Goal: Find specific page/section: Find specific page/section

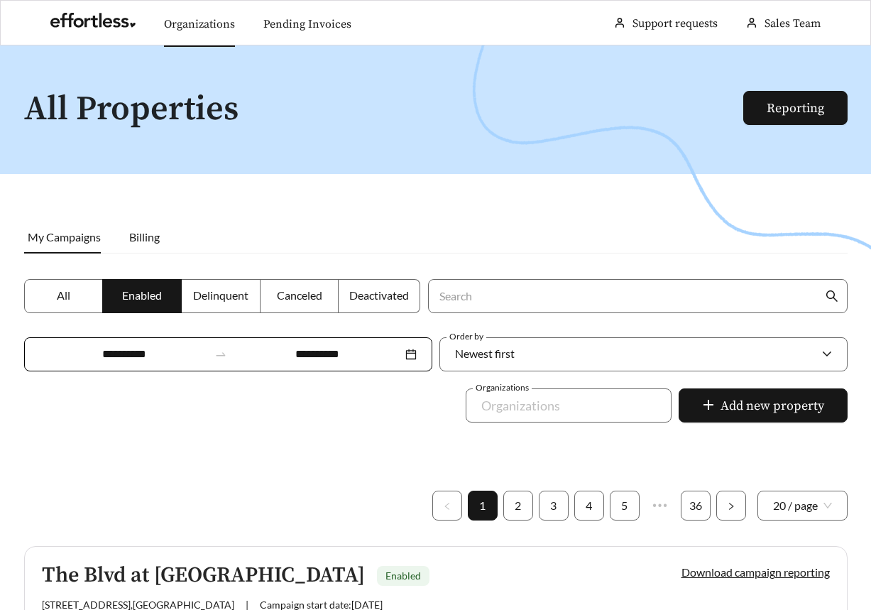
click at [197, 24] on link "Organizations" at bounding box center [199, 24] width 71 height 14
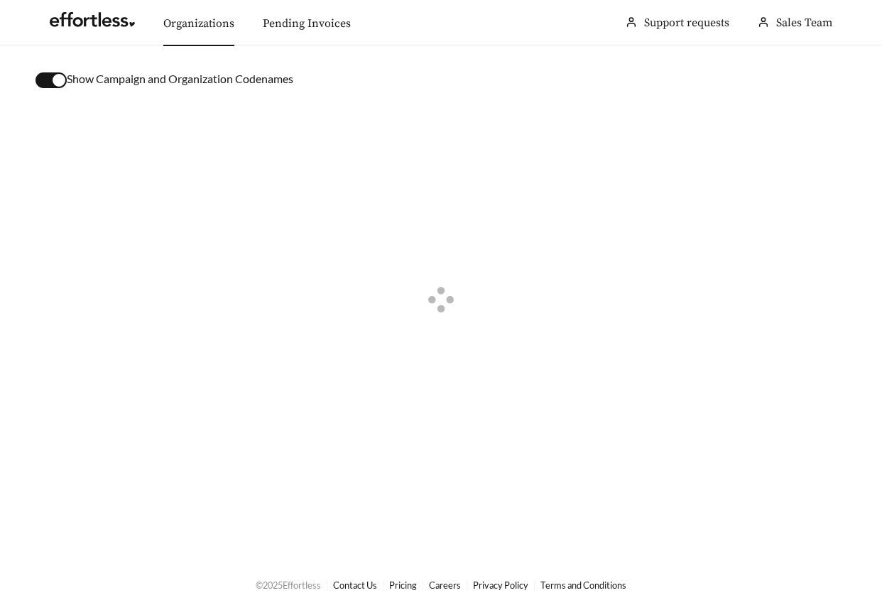
click at [46, 80] on button "button" at bounding box center [51, 80] width 31 height 16
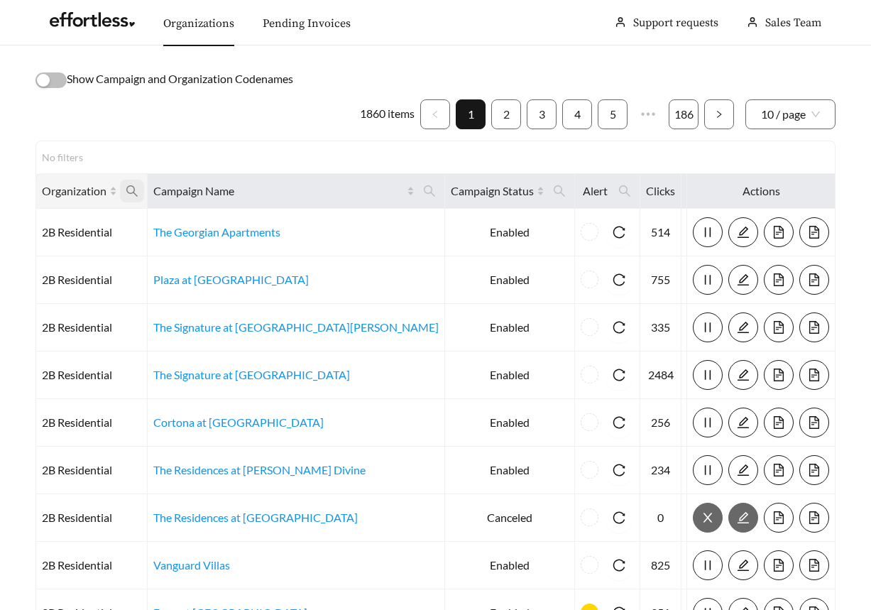
click at [131, 196] on icon "search" at bounding box center [132, 191] width 13 height 13
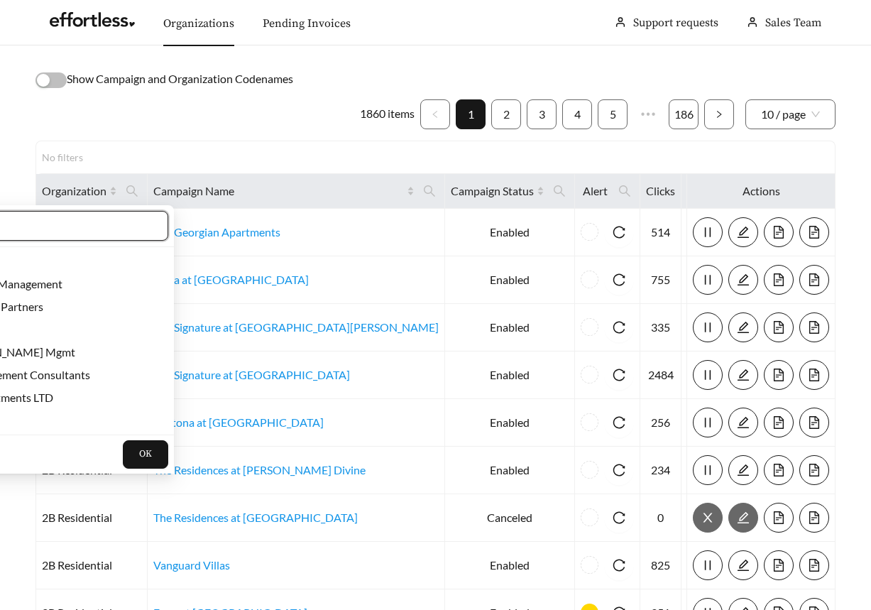
click at [93, 219] on input "text" at bounding box center [31, 225] width 244 height 17
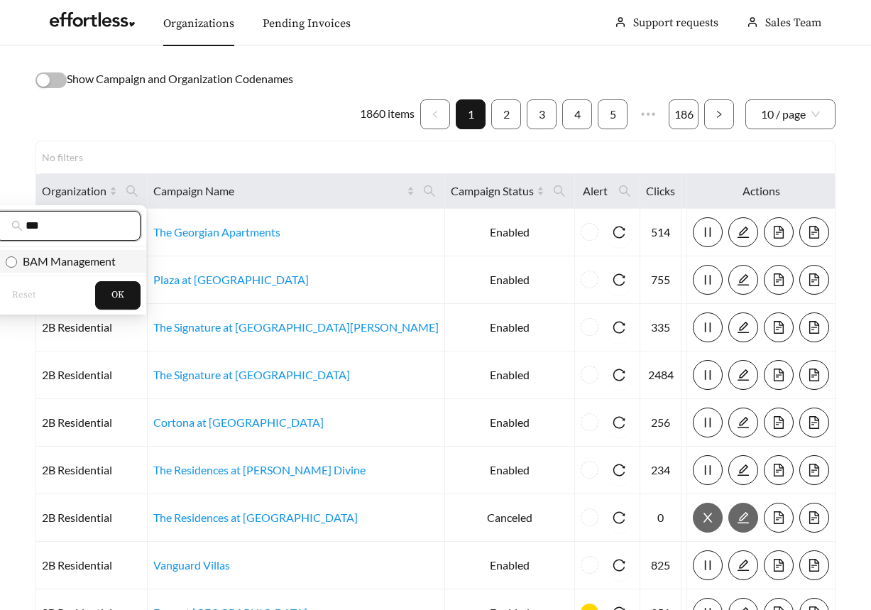
type input "***"
click at [88, 262] on span "BAM Management" at bounding box center [66, 260] width 99 height 13
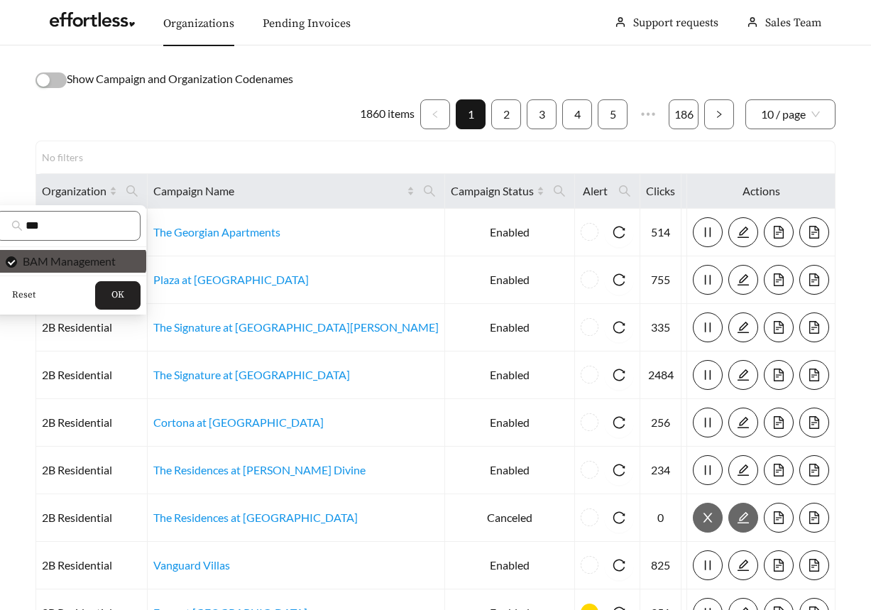
click at [124, 300] on button "OK" at bounding box center [117, 295] width 45 height 28
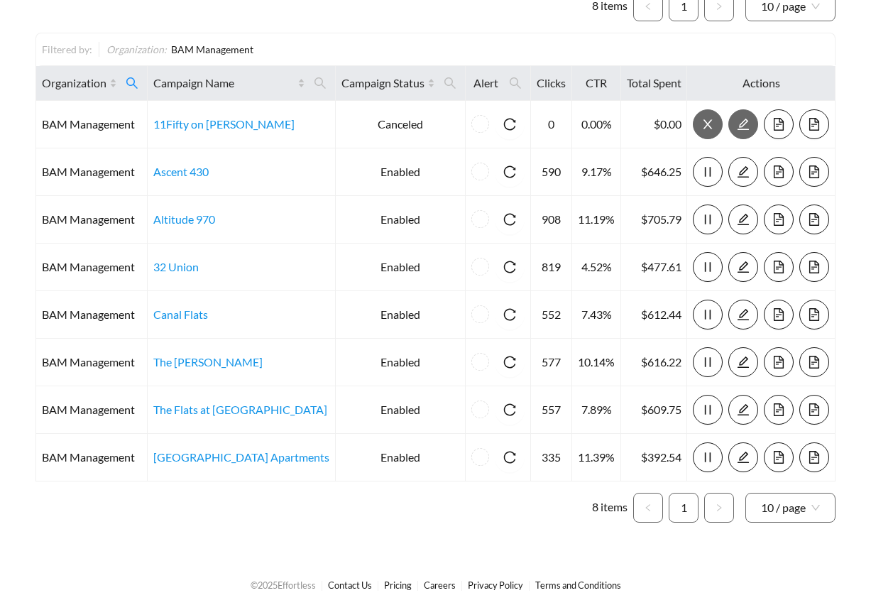
scroll to position [108, 0]
